Goal: Task Accomplishment & Management: Use online tool/utility

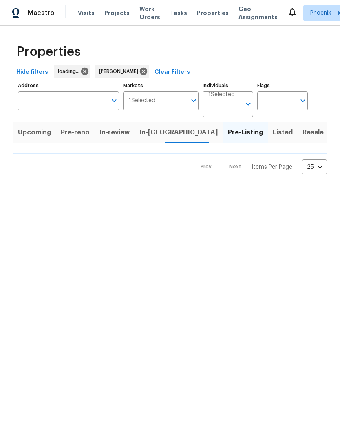
click at [27, 188] on div "Properties Hide filters loading... Jeremy Van Kirk Clear Filters Address Addres…" at bounding box center [170, 107] width 340 height 162
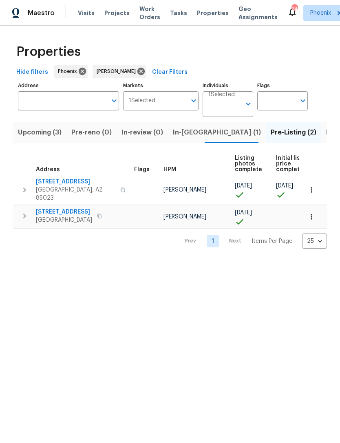
click at [49, 138] on span "Upcoming (3)" at bounding box center [40, 132] width 44 height 11
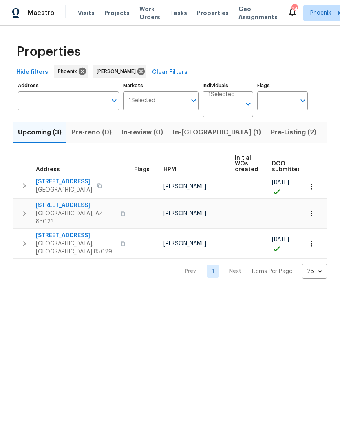
click at [16, 248] on td "3429 W Dahlia Dr Phoenix, AZ 85029" at bounding box center [72, 243] width 118 height 29
click at [25, 242] on icon "button" at bounding box center [24, 244] width 3 height 5
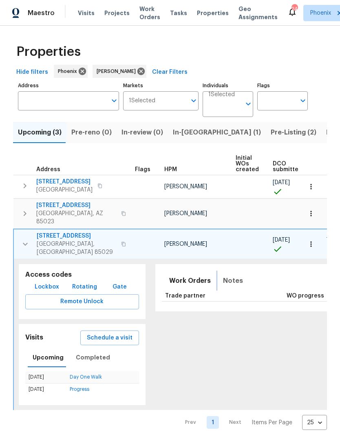
click at [223, 278] on span "Notes" at bounding box center [233, 280] width 20 height 11
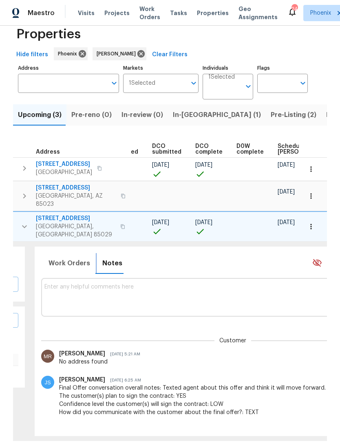
scroll to position [26, 0]
click at [213, 376] on div "John Schell Aug 5, 2025 6:25 AM Final Offer conversation overall notes: Texted …" at bounding box center [239, 396] width 371 height 41
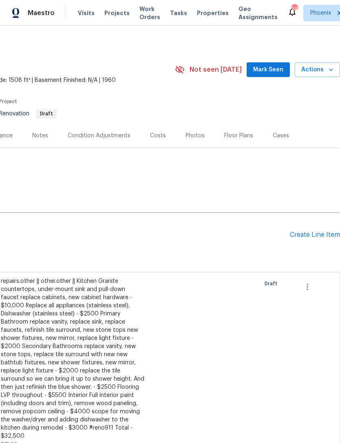
scroll to position [0, 121]
click at [122, 140] on div "Condition Adjustments" at bounding box center [99, 136] width 63 height 8
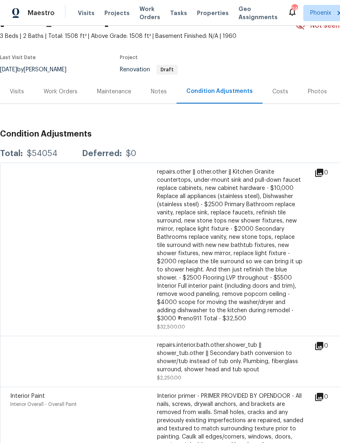
scroll to position [44, 0]
click at [67, 95] on div "Work Orders" at bounding box center [61, 91] width 34 height 8
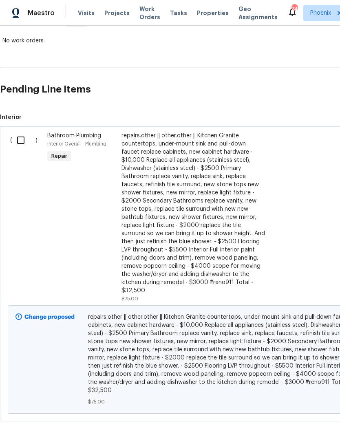
scroll to position [145, 0]
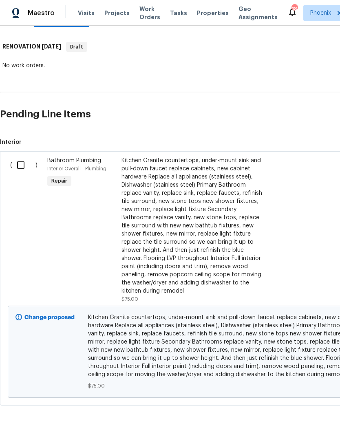
scroll to position [121, 0]
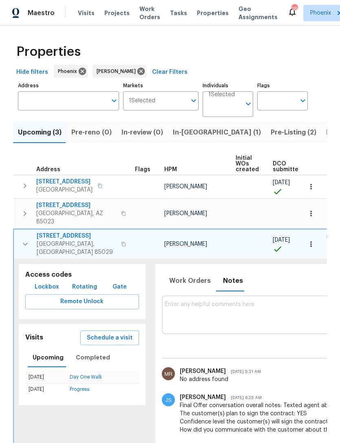
click at [191, 127] on span "In-reno (1)" at bounding box center [217, 132] width 88 height 11
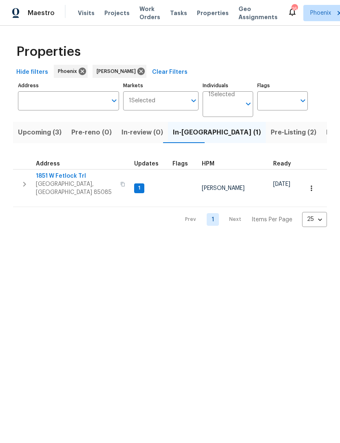
click at [77, 111] on input "Address" at bounding box center [62, 100] width 89 height 19
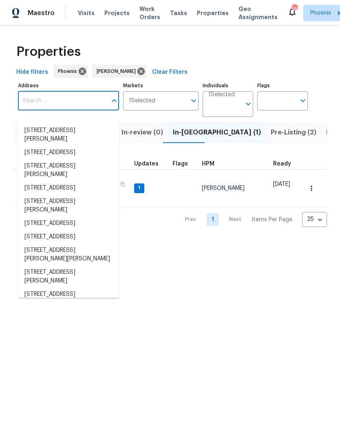
click at [61, 109] on input "Address" at bounding box center [62, 100] width 89 height 19
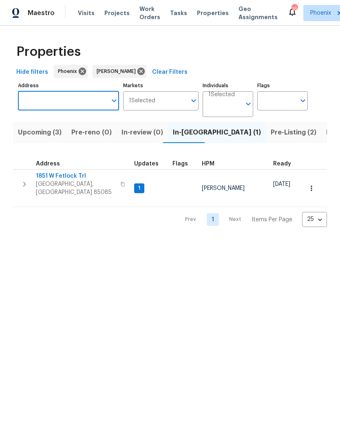
paste input "[STREET_ADDRESS]"
type input "[STREET_ADDRESS]"
click at [59, 133] on li "2617 W Willow Ave Phoenix AZ 85029" at bounding box center [68, 130] width 101 height 13
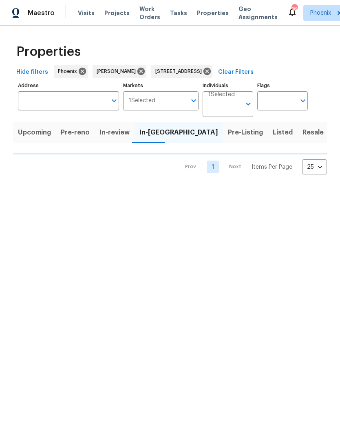
type input "2617 W Willow Ave Phoenix AZ 85029"
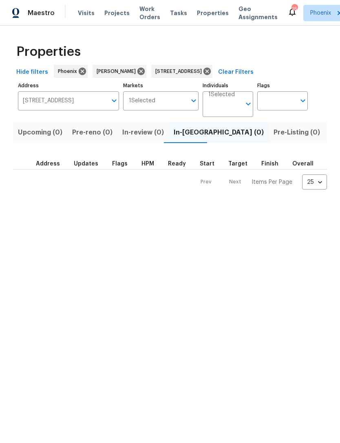
click at [330, 138] on span "Listed (1)" at bounding box center [344, 132] width 29 height 11
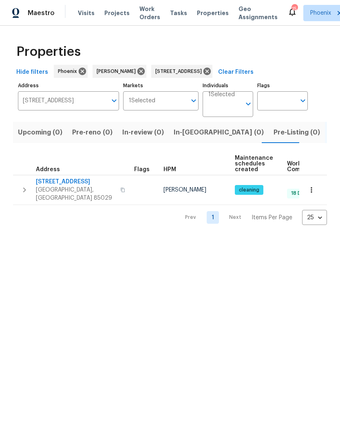
click at [24, 192] on icon "button" at bounding box center [25, 190] width 10 height 10
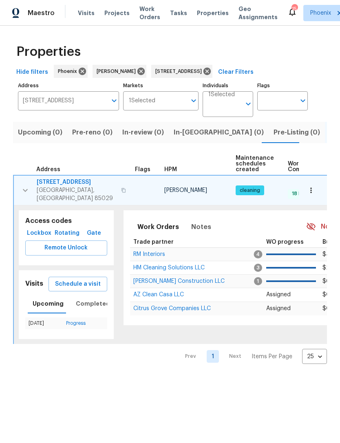
click at [170, 310] on span "Citrus Grove Companies LLC" at bounding box center [172, 309] width 78 height 6
click at [22, 205] on td "2617 W Willow Ave Phoenix, AZ 85029" at bounding box center [73, 190] width 118 height 29
click at [211, 75] on icon at bounding box center [207, 71] width 7 height 7
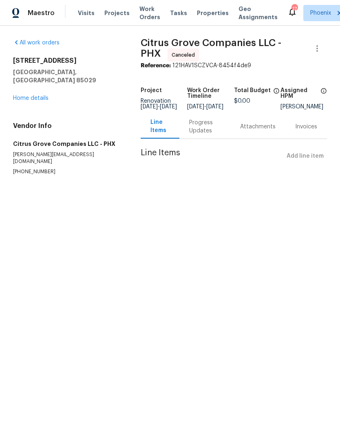
click at [42, 100] on link "Home details" at bounding box center [30, 98] width 35 height 6
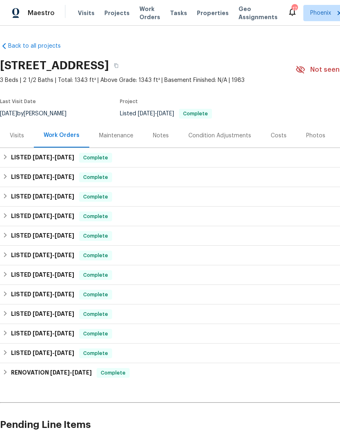
scroll to position [0, 0]
click at [61, 160] on span "[DATE]" at bounding box center [65, 158] width 20 height 6
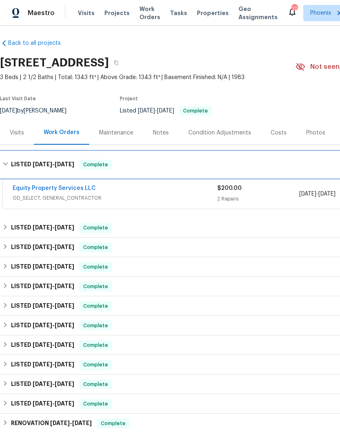
scroll to position [3, 0]
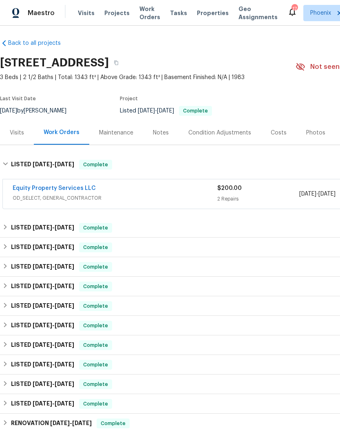
click at [73, 191] on link "Equity Property Services LLC" at bounding box center [54, 189] width 83 height 6
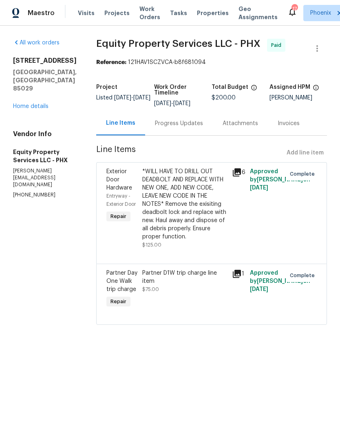
click at [40, 109] on link "Home details" at bounding box center [30, 107] width 35 height 6
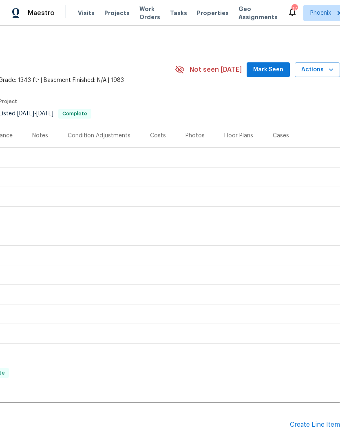
scroll to position [0, 121]
click at [277, 75] on span "Mark Seen" at bounding box center [268, 70] width 30 height 10
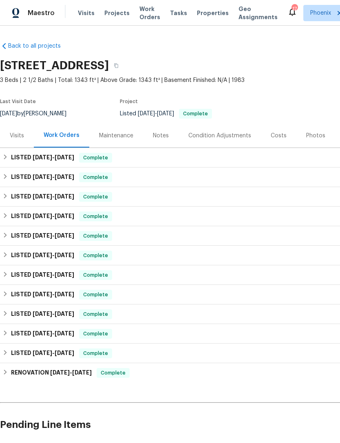
scroll to position [0, 0]
click at [160, 140] on div "Notes" at bounding box center [161, 136] width 16 height 8
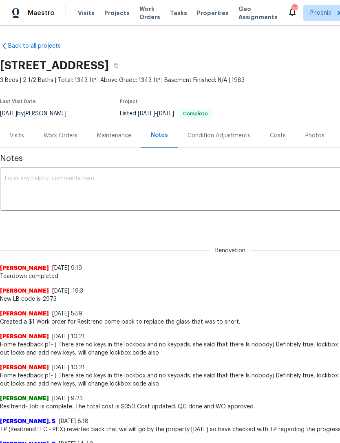
click at [24, 138] on div "Visits" at bounding box center [17, 136] width 34 height 24
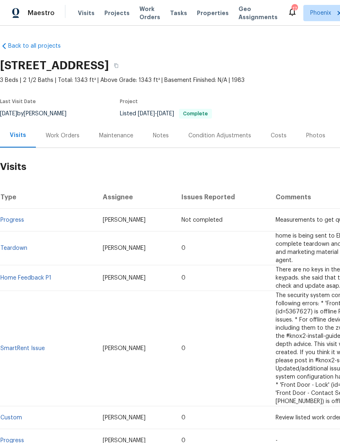
click at [64, 148] on div "Work Orders" at bounding box center [62, 136] width 53 height 24
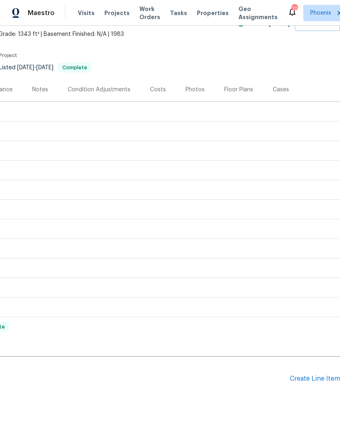
scroll to position [46, 121]
click at [324, 383] on div "Create Line Item" at bounding box center [315, 379] width 50 height 8
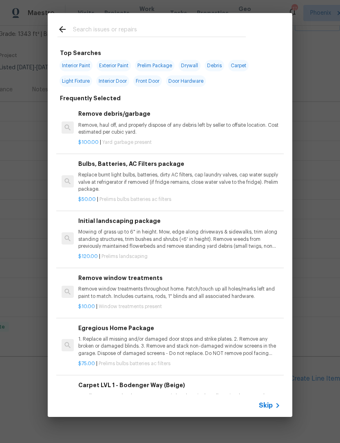
click at [95, 22] on div at bounding box center [152, 29] width 208 height 32
click at [93, 29] on input "text" at bounding box center [159, 30] width 173 height 12
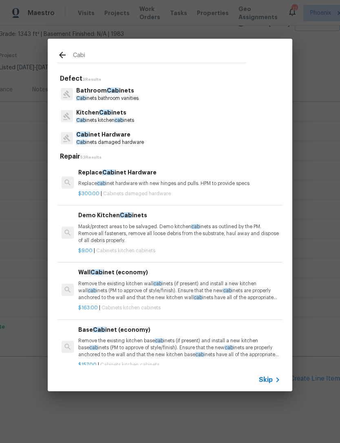
type input "Cabin"
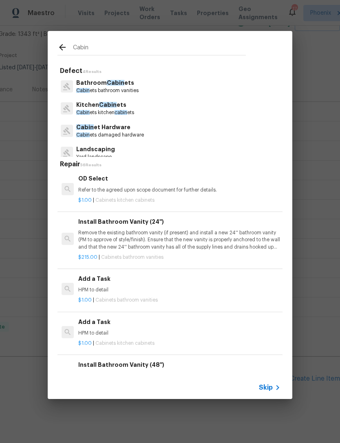
scroll to position [1364, 0]
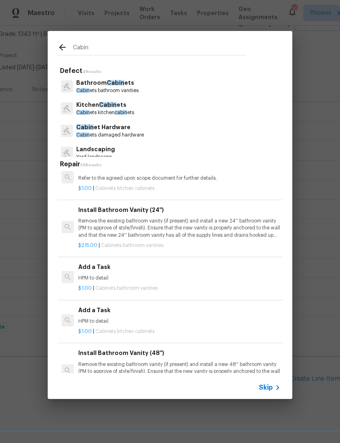
click at [111, 264] on div "Add a Task HPM to detail" at bounding box center [179, 273] width 202 height 20
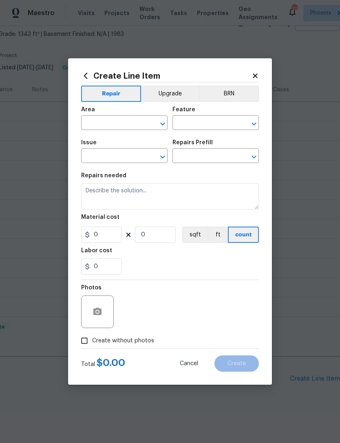
type input "Cabinets"
type input "Bathroom Cabinets"
type textarea "HPM to detail"
type input "1"
type input "Add a Task $1.00"
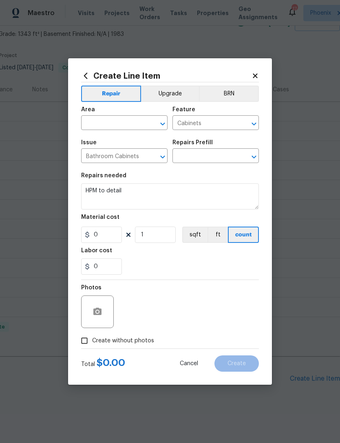
type input "1"
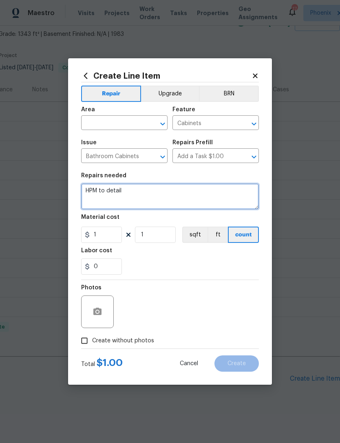
click at [145, 195] on textarea "HPM to detail" at bounding box center [170, 197] width 178 height 26
type textarea "H"
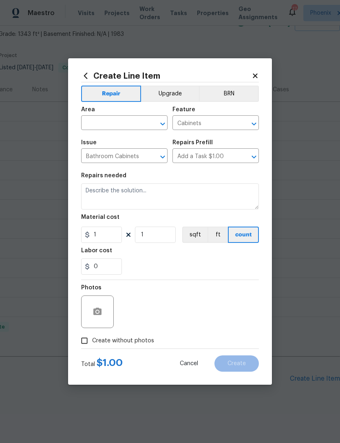
click at [109, 117] on input "text" at bounding box center [113, 123] width 64 height 13
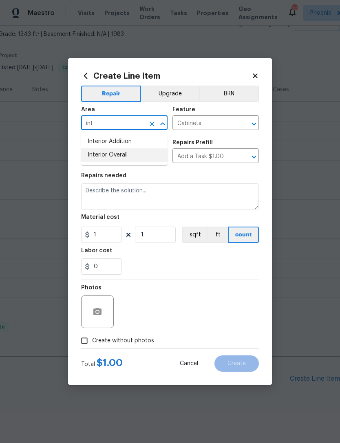
click at [108, 158] on li "Interior Overall" at bounding box center [124, 154] width 86 height 13
type input "Interior Overall"
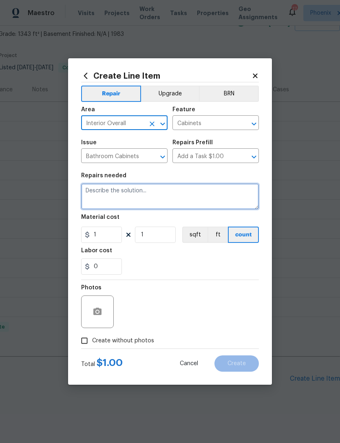
click at [118, 198] on textarea at bounding box center [170, 197] width 178 height 26
click at [111, 191] on textarea at bounding box center [170, 197] width 178 height 26
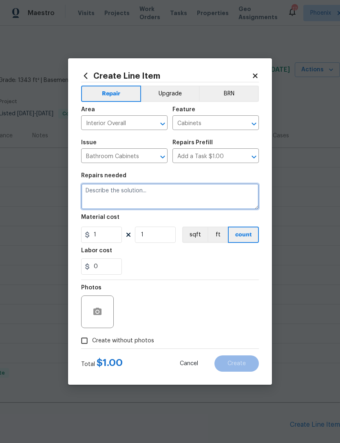
scroll to position [46, 121]
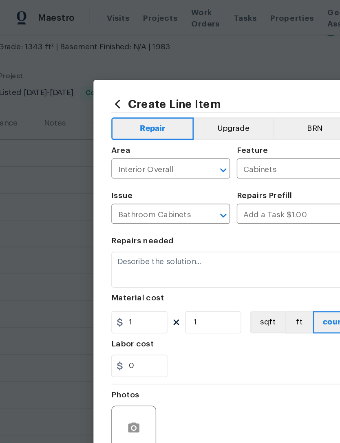
click at [205, 72] on h2 "Create Line Item" at bounding box center [166, 75] width 171 height 9
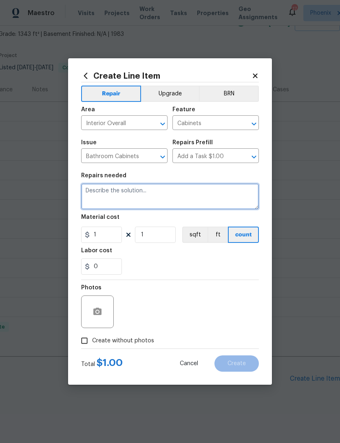
click at [120, 192] on textarea at bounding box center [170, 197] width 178 height 26
click at [122, 195] on textarea at bounding box center [170, 197] width 178 height 26
paste textarea "Afternoon [PERSON_NAME] VK, could we get quotes for some upgrades at [STREET_AD…"
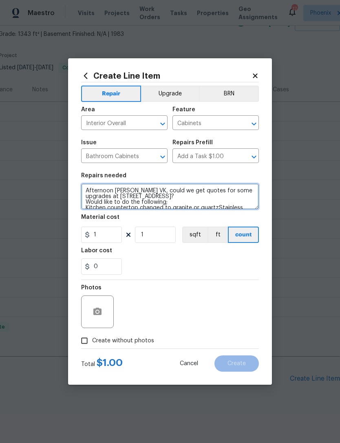
scroll to position [0, 0]
click at [204, 195] on textarea "Afternoon [PERSON_NAME] VK, could we get quotes for some upgrades at [STREET_AD…" at bounding box center [170, 197] width 178 height 26
click at [138, 194] on textarea "Afternoon [PERSON_NAME] VK, could we get quotes for some upgrades Would like to…" at bounding box center [170, 197] width 178 height 26
click at [145, 191] on textarea "Afternoon [PERSON_NAME] VK, could we get quotes for some upgrades Would like to…" at bounding box center [170, 197] width 178 height 26
click at [137, 193] on textarea "Afternoon [PERSON_NAME] VK, could we get quotes for some upgrades Would like to…" at bounding box center [170, 197] width 178 height 26
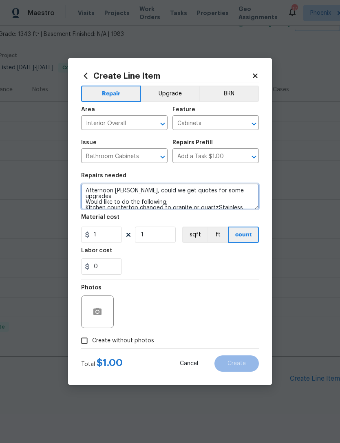
click at [135, 193] on textarea "Afternoon [PERSON_NAME], could we get quotes for some upgrades Would like to do…" at bounding box center [170, 197] width 178 height 26
click at [239, 195] on textarea "Afternoon [PERSON_NAME], could we get quotes for some upgrades Would like to do…" at bounding box center [170, 197] width 178 height 26
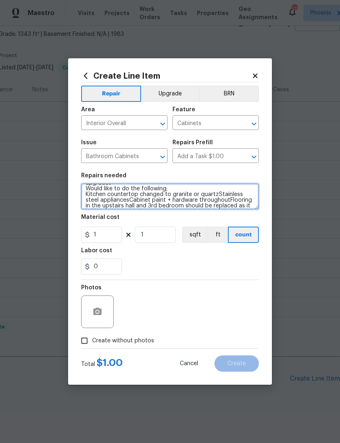
scroll to position [15, 0]
click at [215, 191] on textarea "Afternoon [PERSON_NAME], could we get quotes for some upgrades Would like to do…" at bounding box center [170, 197] width 178 height 26
click at [214, 187] on textarea "Afternoon [PERSON_NAME], could we get quotes for some upgrades Would like to do…" at bounding box center [170, 197] width 178 height 26
click at [182, 198] on textarea "Afternoon [PERSON_NAME], could we get quotes for some upgrades Would like to do…" at bounding box center [170, 197] width 178 height 26
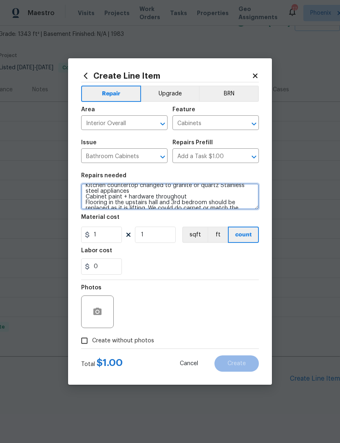
click at [190, 193] on textarea "Afternoon [PERSON_NAME], could we get quotes for some upgrades Would like to do…" at bounding box center [170, 197] width 178 height 26
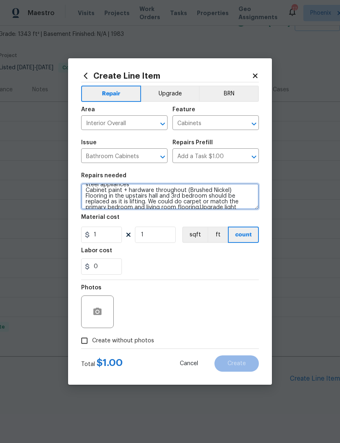
scroll to position [29, 0]
click at [212, 207] on textarea "Afternoon [PERSON_NAME], could we get quotes for some upgrades Would like to do…" at bounding box center [170, 197] width 178 height 26
click at [144, 196] on textarea "Afternoon [PERSON_NAME], could we get quotes for some upgrades Would like to do…" at bounding box center [170, 197] width 178 height 26
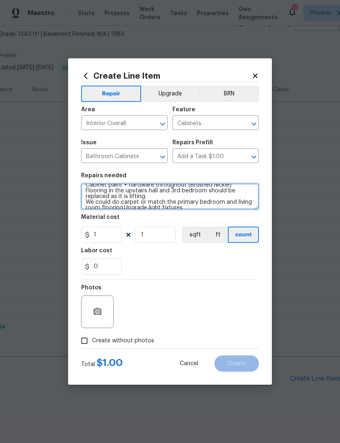
scroll to position [34, 0]
click at [123, 202] on textarea "Afternoon [PERSON_NAME], could we get quotes for some upgrades Would like to do…" at bounding box center [170, 197] width 178 height 26
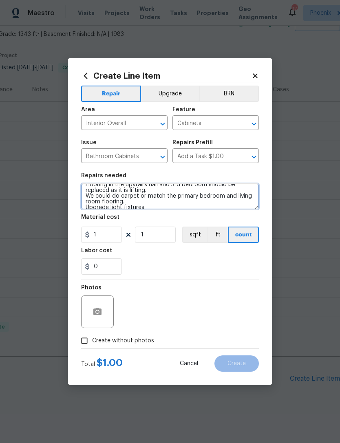
scroll to position [40, 0]
type textarea "Afternoon [PERSON_NAME], could we get quotes for some upgrades Would like to do…"
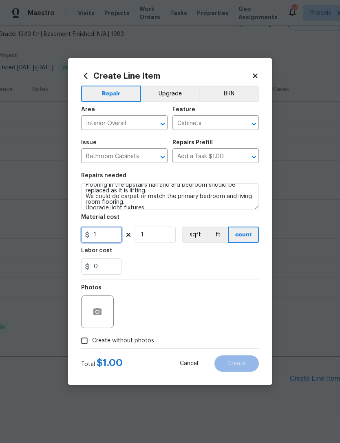
click at [113, 237] on input "1" at bounding box center [101, 235] width 41 height 16
type input "75"
click at [163, 264] on div "0" at bounding box center [170, 267] width 178 height 16
click at [97, 310] on icon "button" at bounding box center [97, 311] width 8 height 7
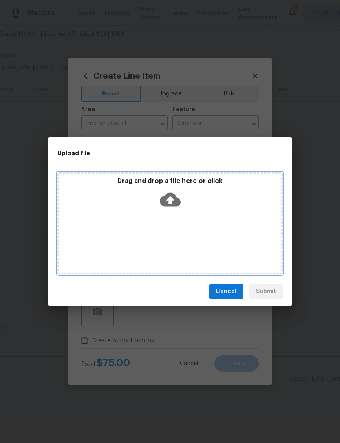
click at [167, 192] on icon at bounding box center [170, 199] width 21 height 21
